Goal: Check status

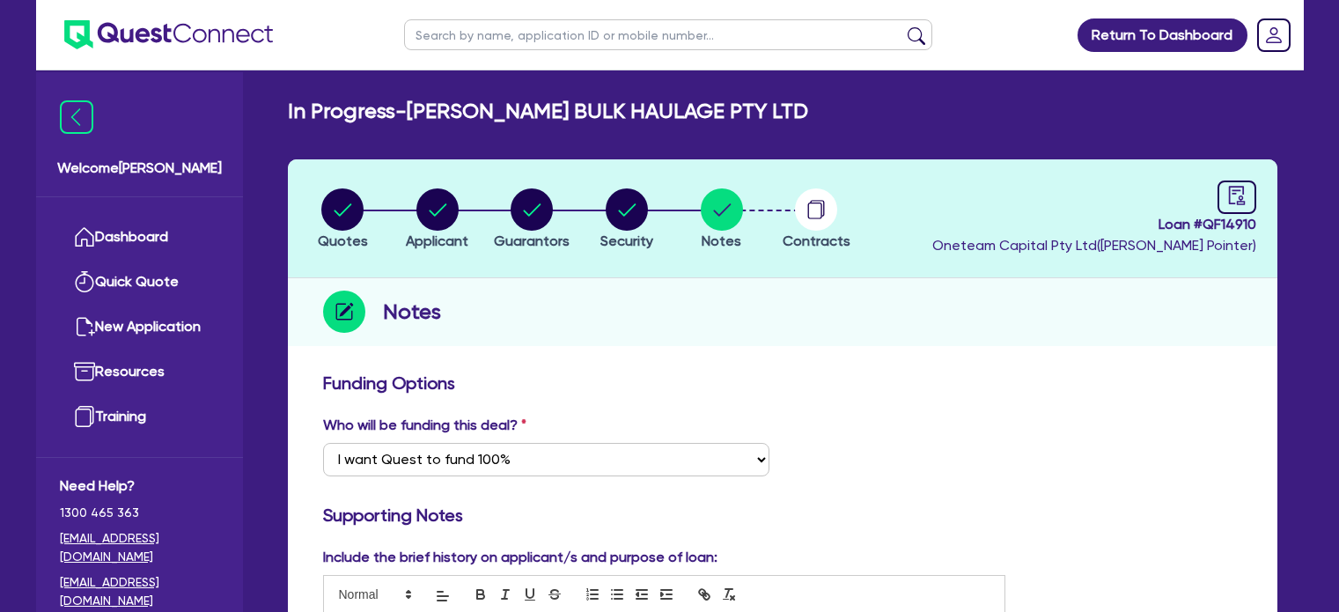
select select "Quest Finance - Own Book"
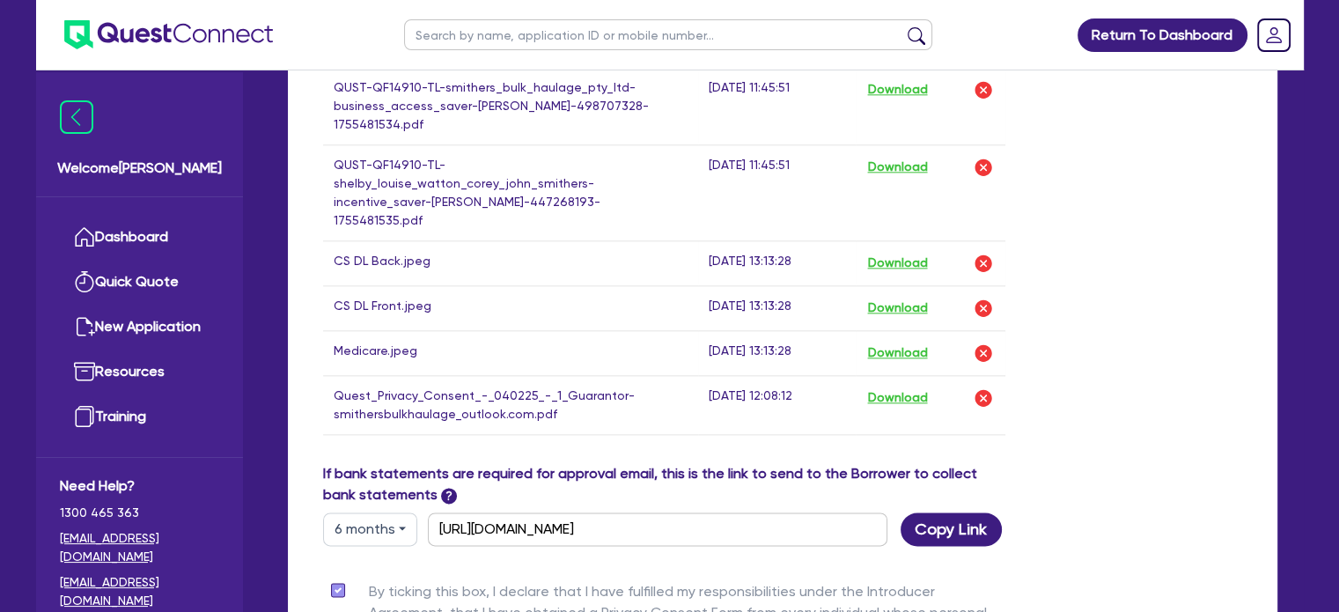
scroll to position [2206, 0]
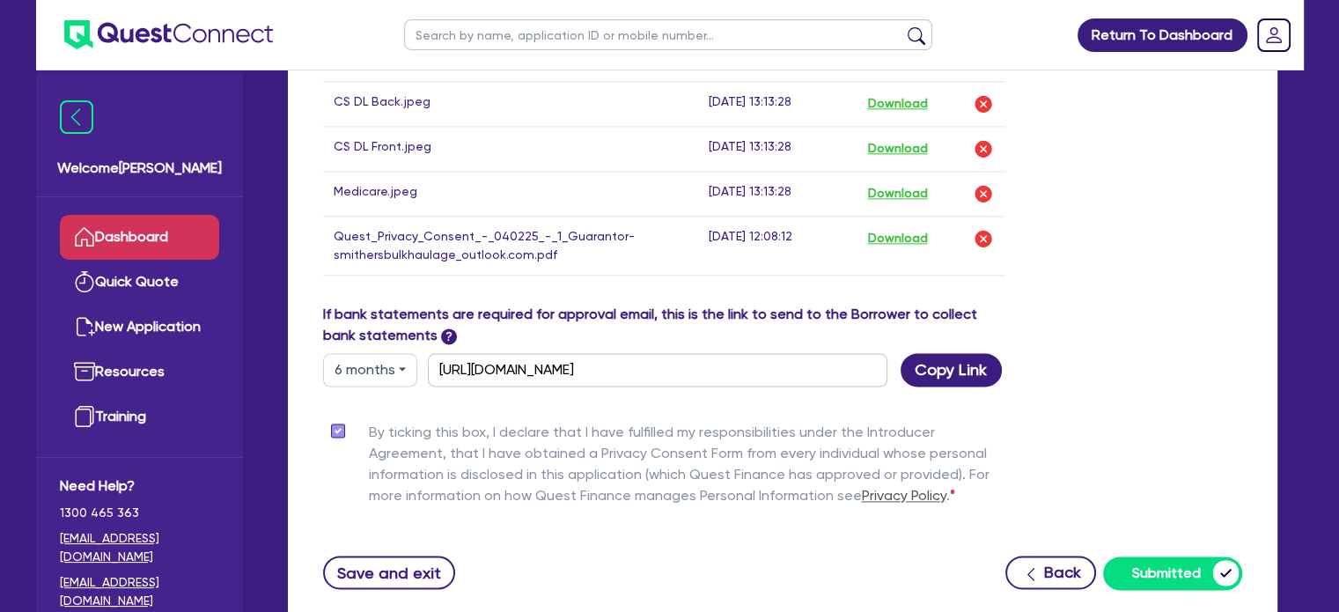
click at [130, 240] on link "Dashboard" at bounding box center [139, 237] width 159 height 45
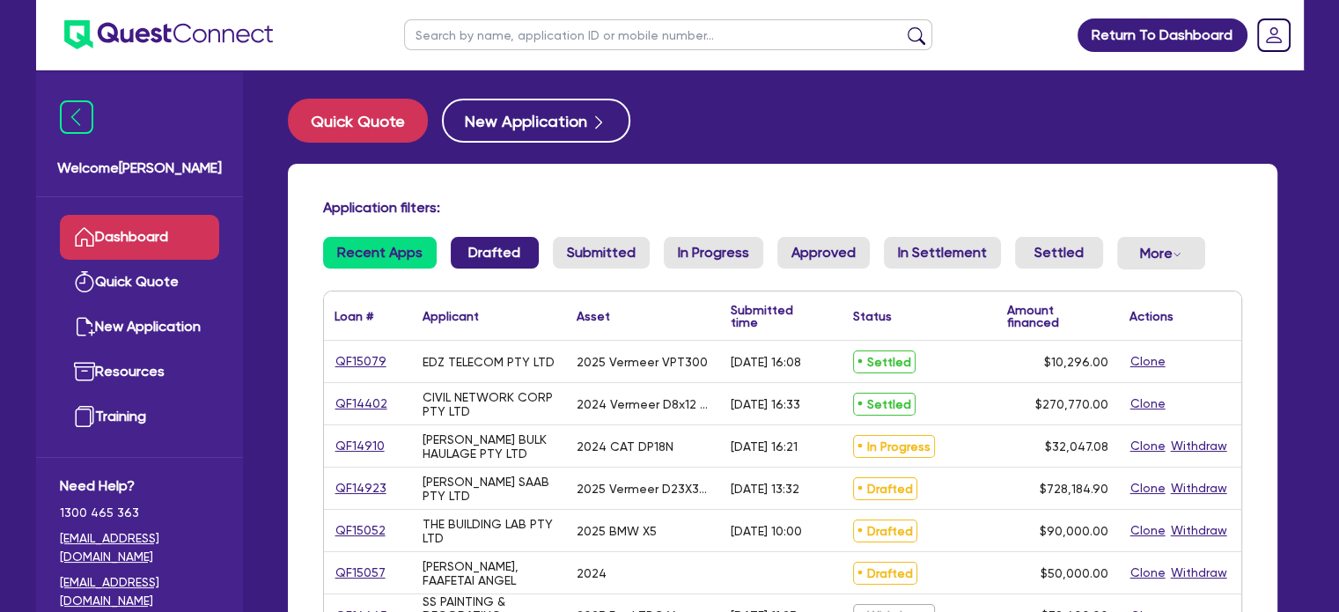
click at [492, 255] on link "Drafted" at bounding box center [495, 253] width 88 height 32
